Goal: Information Seeking & Learning: Find specific fact

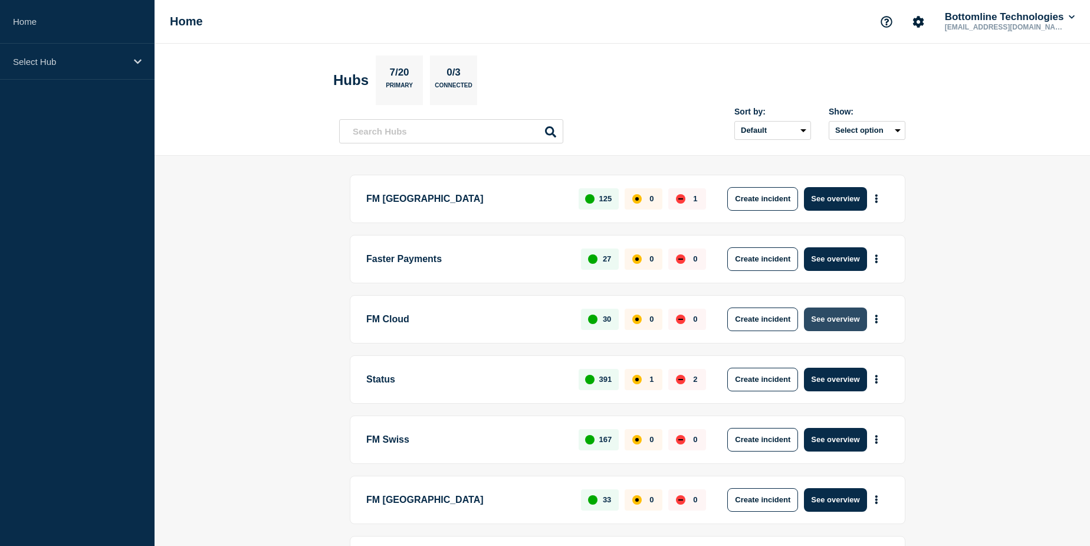
click at [816, 316] on button "See overview" at bounding box center [835, 319] width 63 height 24
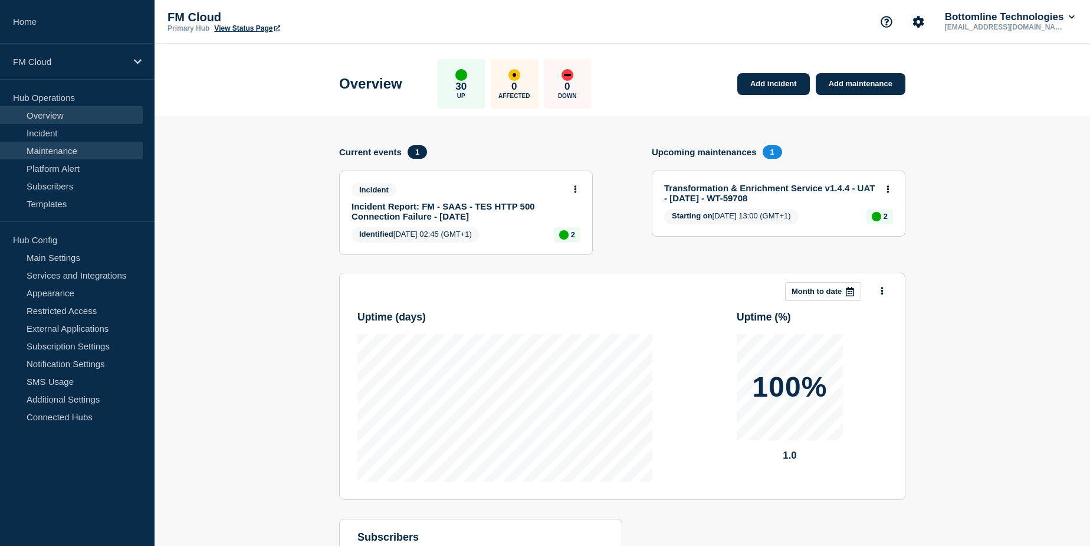
click at [63, 149] on link "Maintenance" at bounding box center [71, 151] width 143 height 18
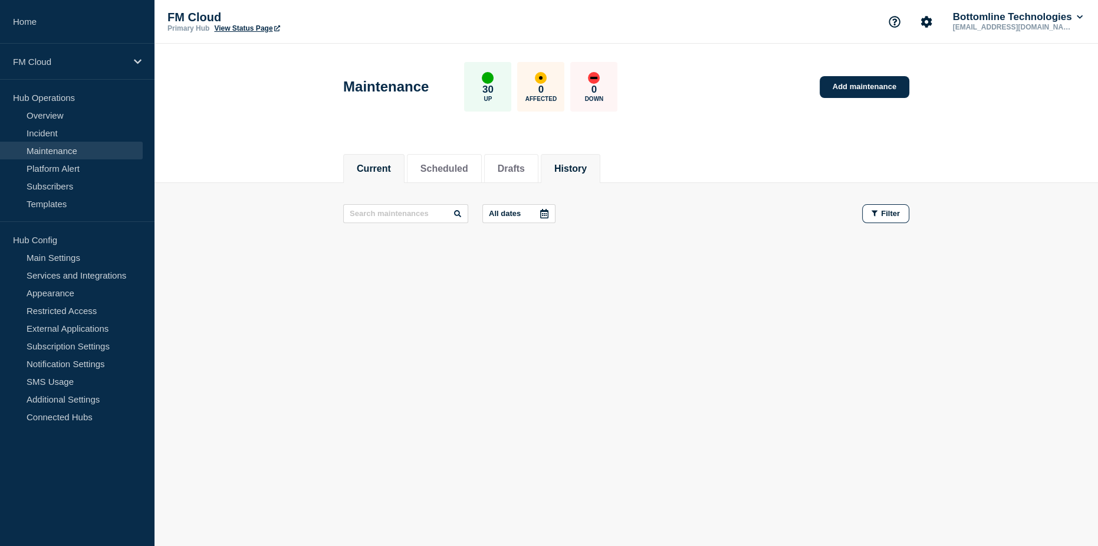
click at [587, 170] on button "History" at bounding box center [570, 168] width 32 height 11
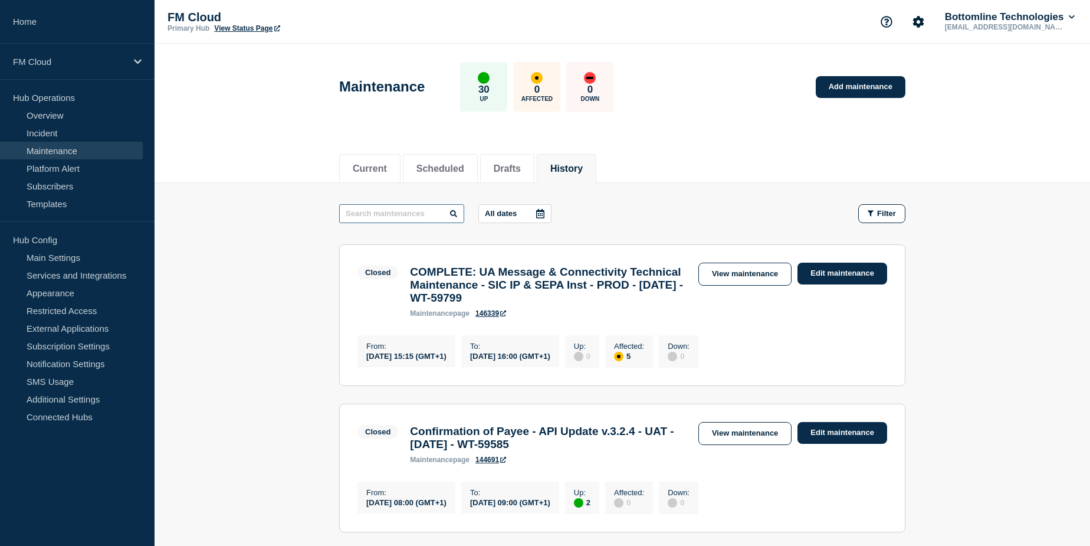
click at [424, 216] on input "text" at bounding box center [401, 213] width 125 height 19
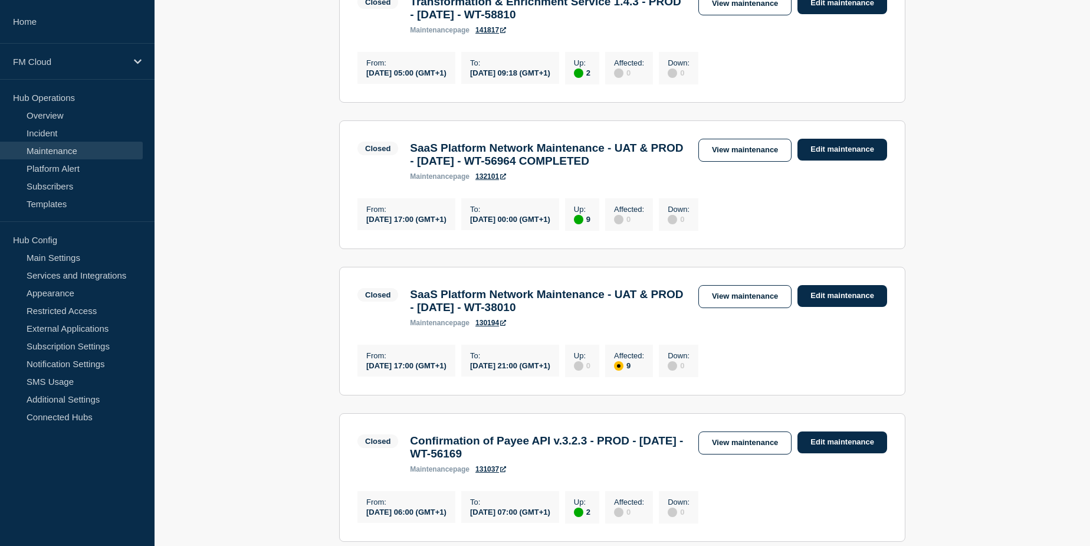
scroll to position [429, 0]
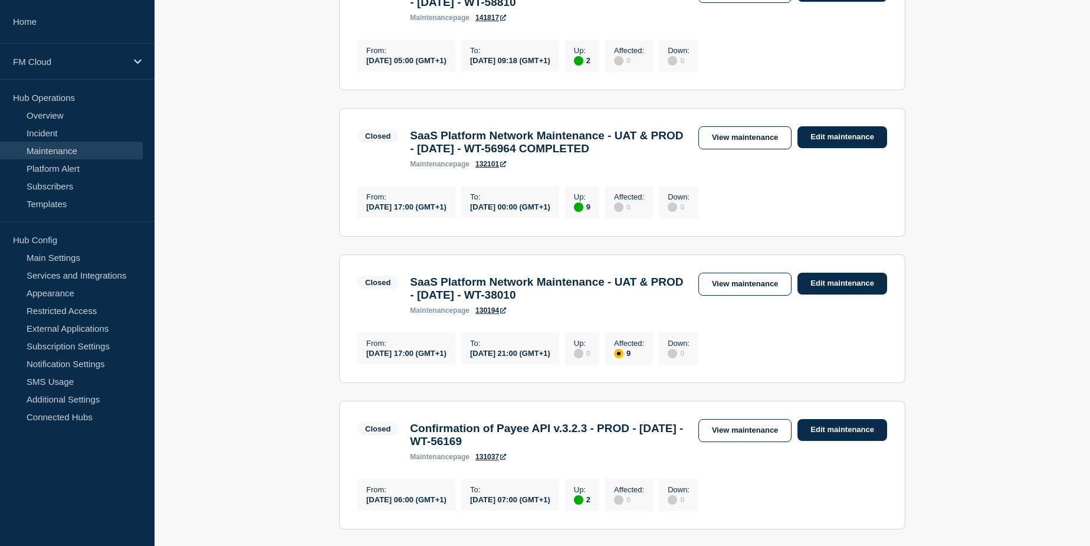
drag, startPoint x: 293, startPoint y: 313, endPoint x: 277, endPoint y: 298, distance: 22.1
click at [277, 298] on main "api All dates Filter Closed 2 Up Confirmation of Payee - API Update v.3.2.4 - U…" at bounding box center [623, 509] width 936 height 1511
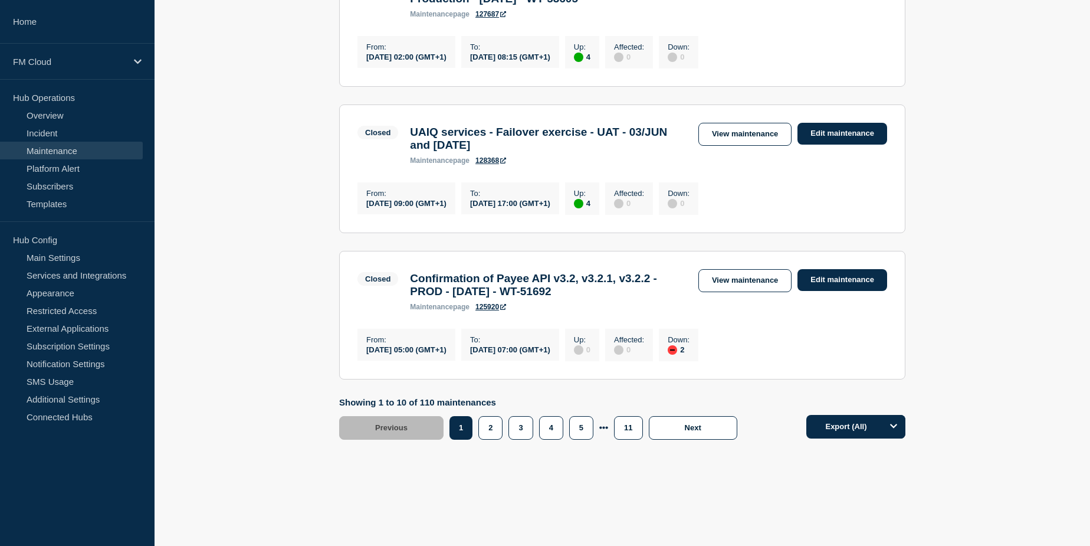
scroll to position [1382, 0]
click at [487, 427] on button "2" at bounding box center [490, 428] width 24 height 24
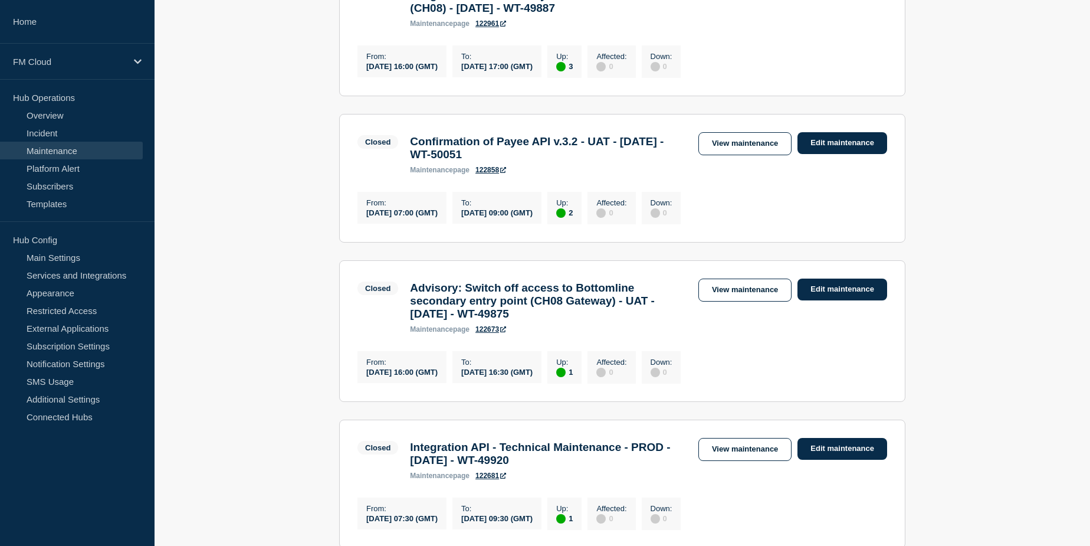
scroll to position [1430, 0]
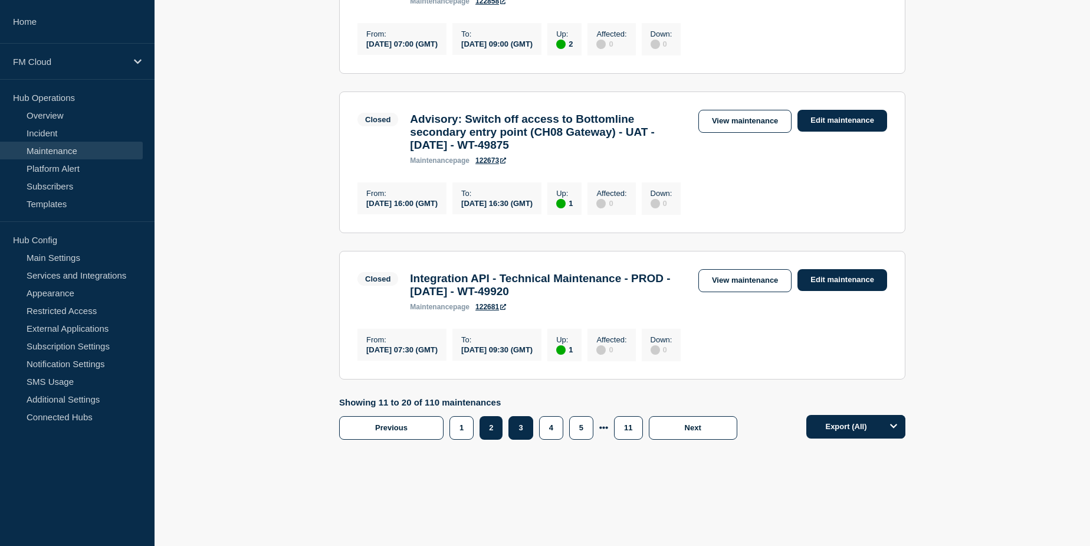
click at [523, 426] on button "3" at bounding box center [520, 428] width 24 height 24
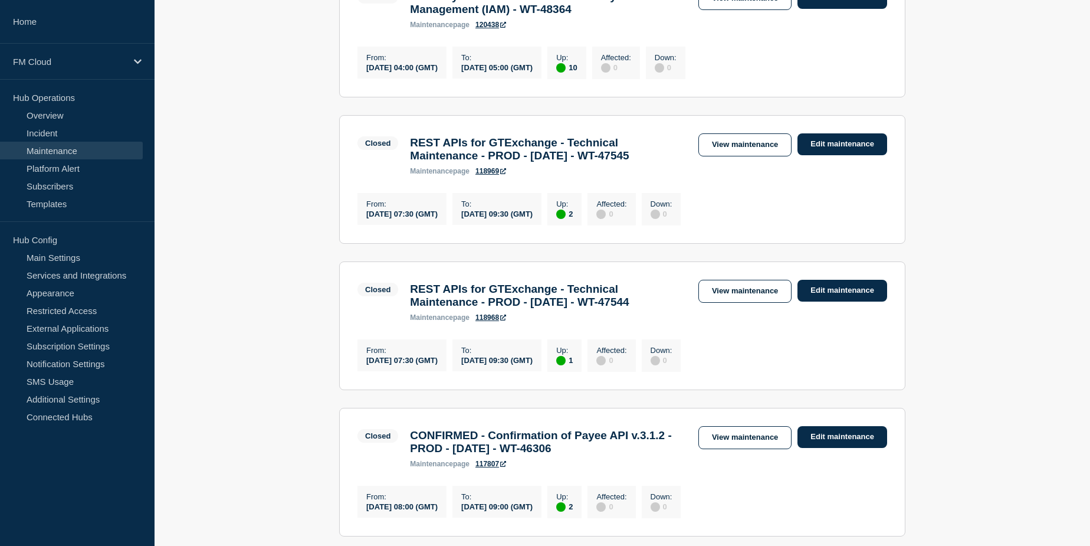
scroll to position [429, 0]
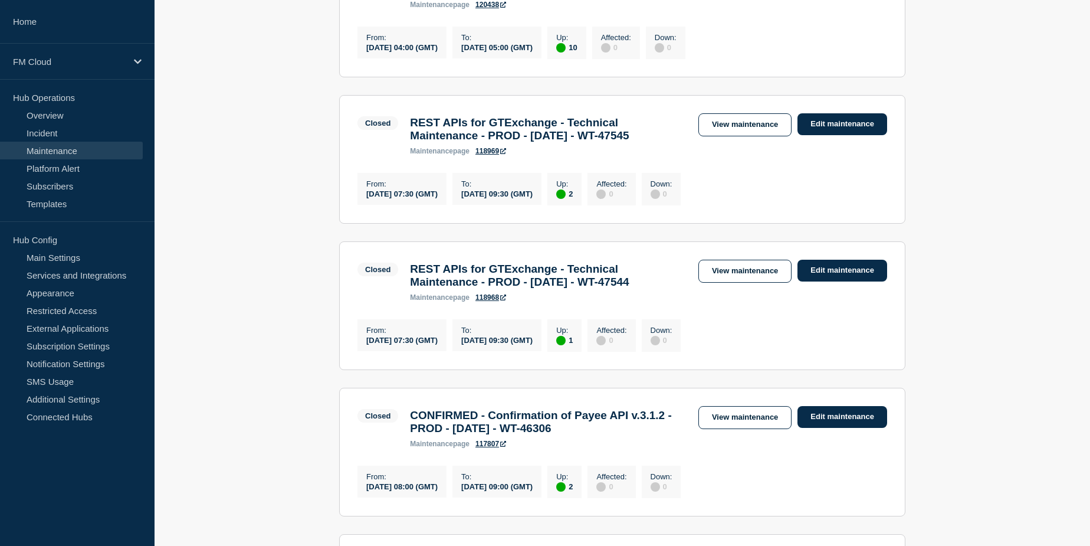
drag, startPoint x: 330, startPoint y: 217, endPoint x: 320, endPoint y: 212, distance: 11.1
click at [320, 212] on main "api All dates Filter Closed 2 Up Advisory: Planned [DOMAIN_NAME] system outage …" at bounding box center [623, 509] width 936 height 1511
click at [483, 288] on h3 "REST APIs for GTExchange - Technical Maintenance - PROD - [DATE] - WT-47544" at bounding box center [548, 276] width 277 height 26
click at [554, 288] on h3 "REST APIs for GTExchange - Technical Maintenance - PROD - [DATE] - WT-47544" at bounding box center [548, 276] width 277 height 26
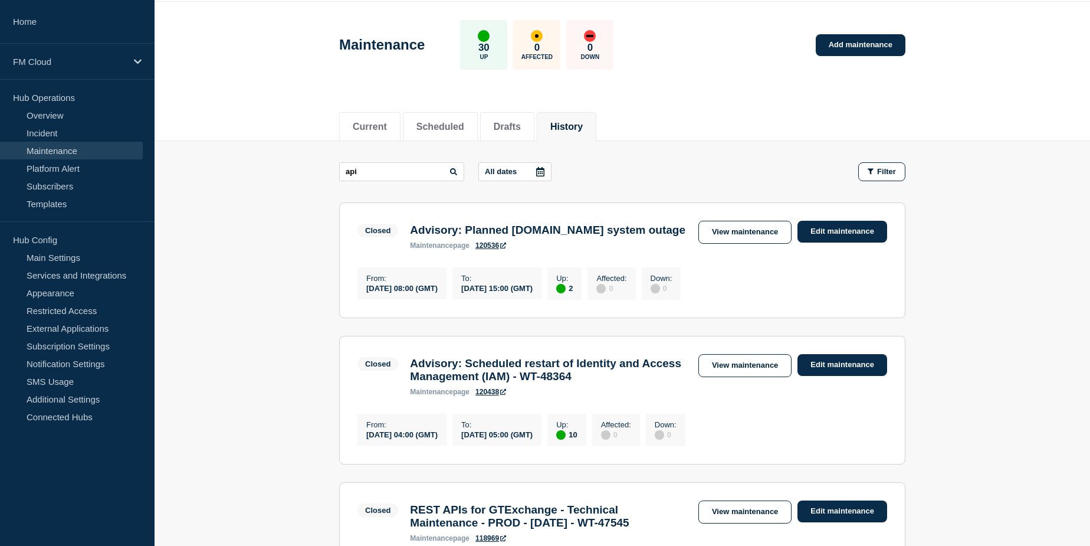
scroll to position [0, 0]
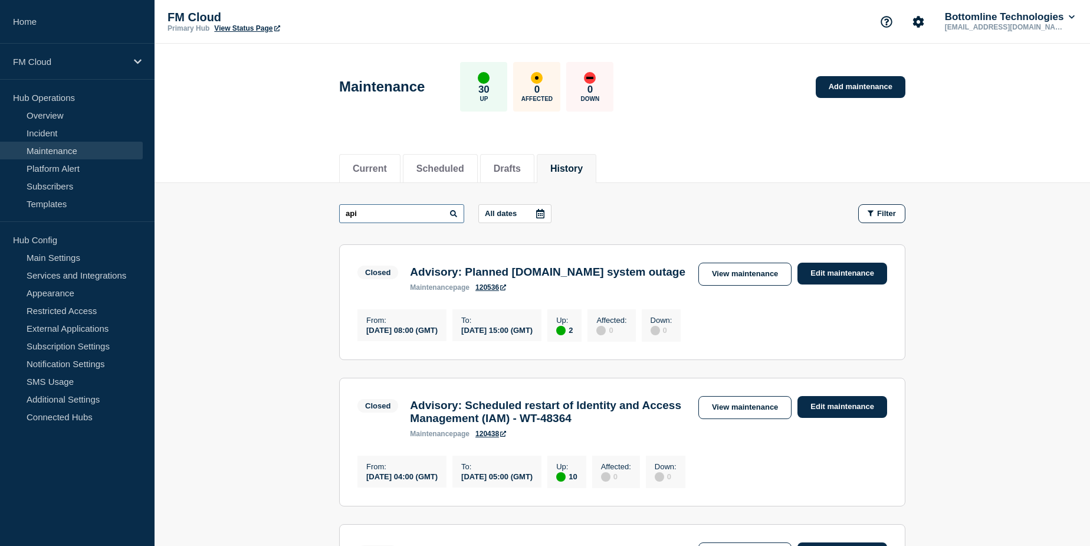
click at [418, 209] on input "api" at bounding box center [401, 213] width 125 height 19
type input "integration"
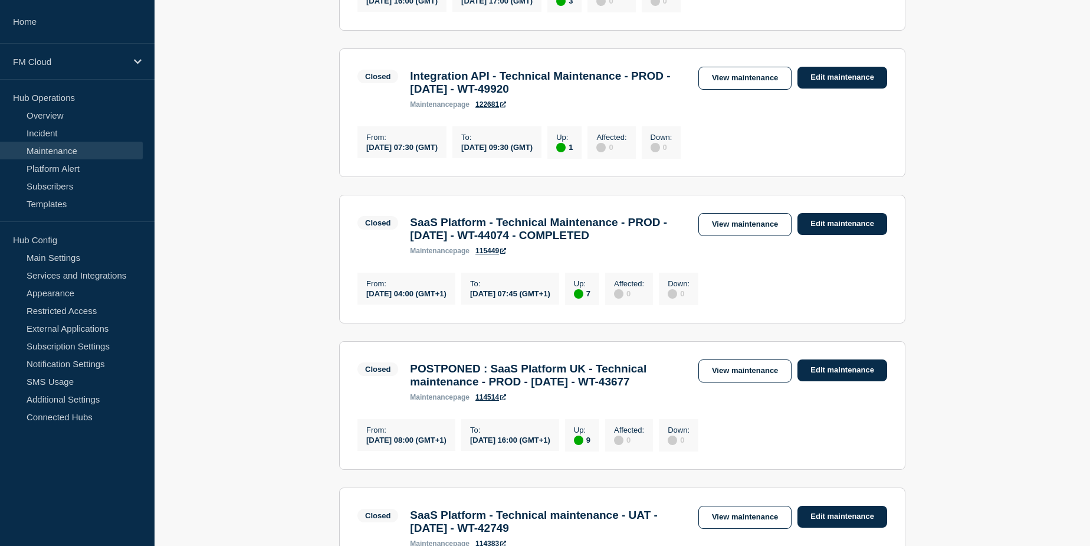
scroll to position [1126, 0]
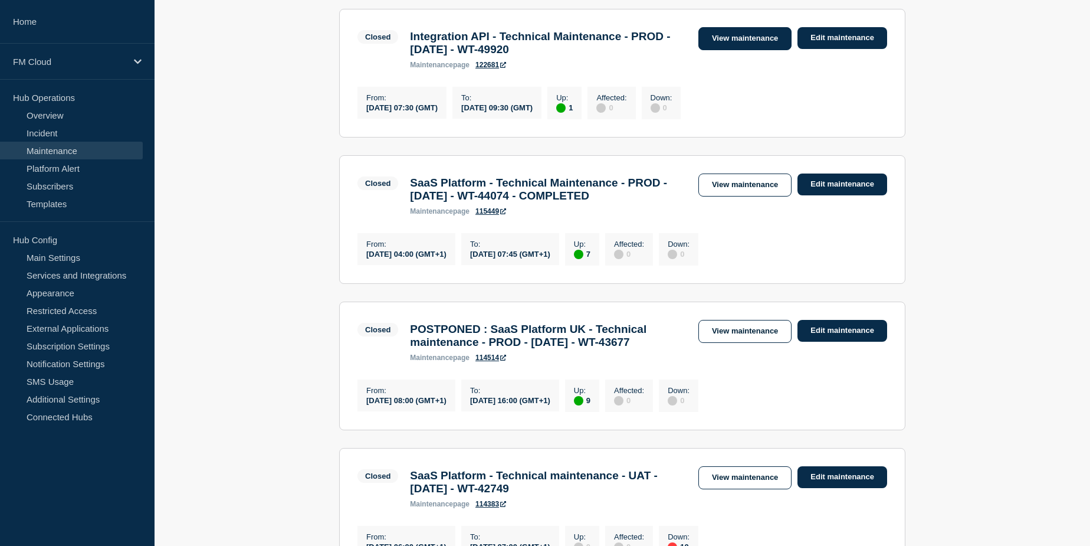
click at [764, 50] on link "View maintenance" at bounding box center [744, 38] width 93 height 23
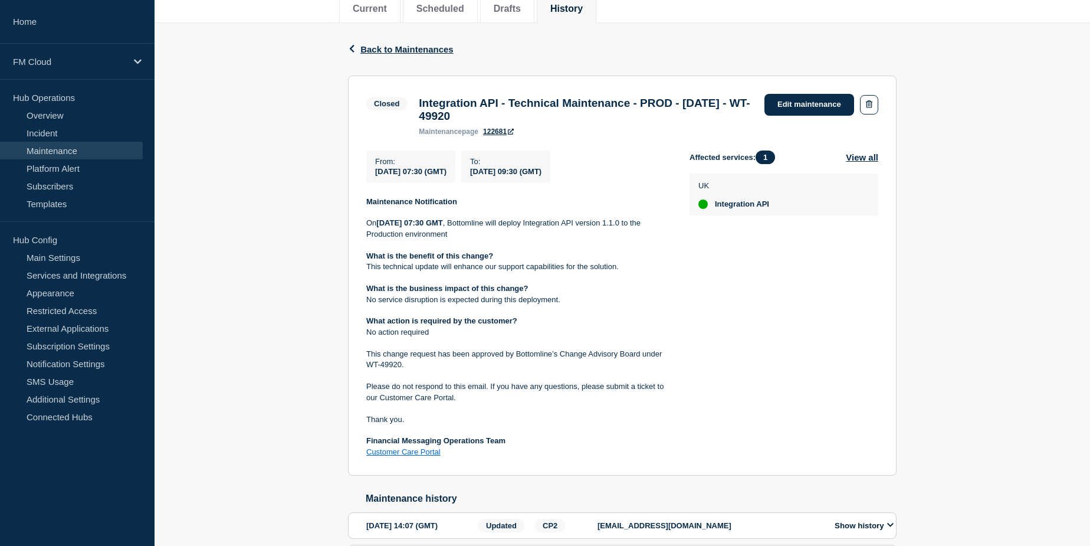
scroll to position [160, 0]
drag, startPoint x: 580, startPoint y: 231, endPoint x: 389, endPoint y: 238, distance: 190.7
click at [389, 238] on p "On [DATE] 07:30 GMT , Bottomline will deploy Integration API version 1.1.0 to t…" at bounding box center [518, 228] width 304 height 22
drag, startPoint x: 835, startPoint y: 46, endPoint x: 824, endPoint y: 45, distance: 10.7
click at [824, 45] on div "Back Back to Maintenances" at bounding box center [622, 48] width 549 height 53
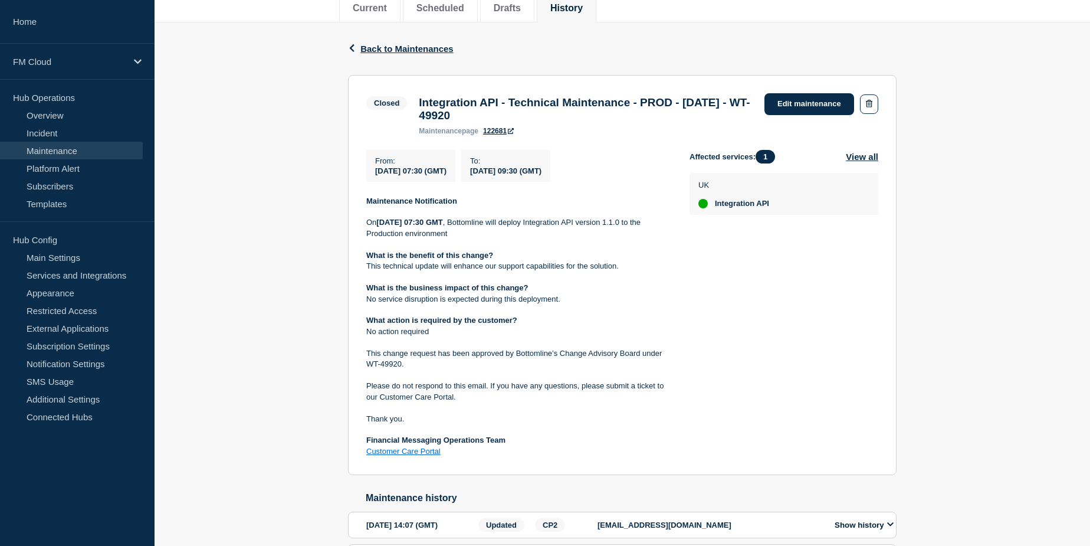
drag, startPoint x: 826, startPoint y: 47, endPoint x: 813, endPoint y: 47, distance: 13.0
click at [813, 47] on div "Back Back to Maintenances" at bounding box center [622, 48] width 549 height 53
drag, startPoint x: 366, startPoint y: 238, endPoint x: 575, endPoint y: 229, distance: 209.0
click at [575, 229] on p "On [DATE] 07:30 GMT , Bottomline will deploy Integration API version 1.1.0 to t…" at bounding box center [518, 228] width 304 height 22
click at [569, 231] on p "On [DATE] 07:30 GMT , Bottomline will deploy Integration API version 1.1.0 to t…" at bounding box center [518, 228] width 304 height 22
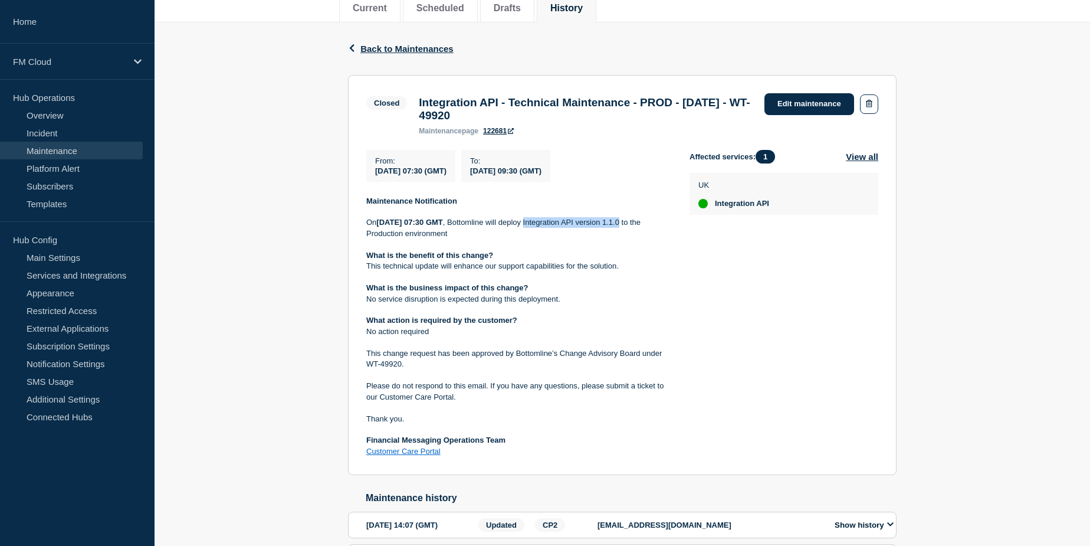
drag, startPoint x: 576, startPoint y: 228, endPoint x: 383, endPoint y: 242, distance: 192.8
click at [383, 239] on p "On [DATE] 07:30 GMT , Bottomline will deploy Integration API version 1.1.0 to t…" at bounding box center [518, 228] width 304 height 22
